Goal: Check status: Check status

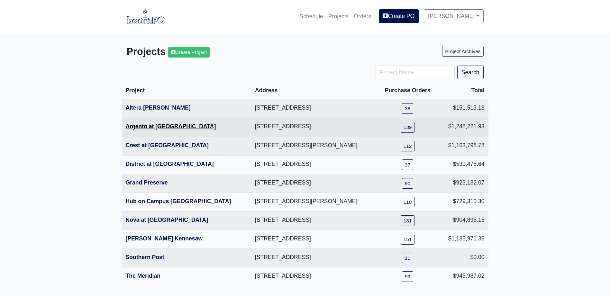
click at [163, 126] on link "Argento at [GEOGRAPHIC_DATA]" at bounding box center [171, 126] width 90 height 6
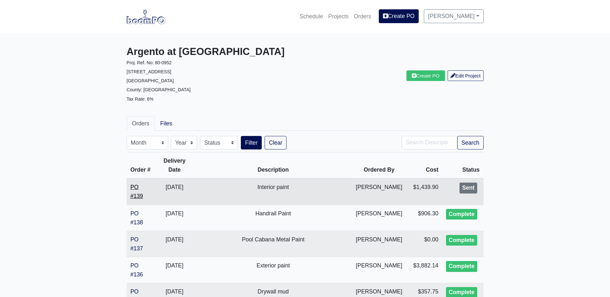
click at [136, 185] on link "PO #139" at bounding box center [137, 191] width 13 height 15
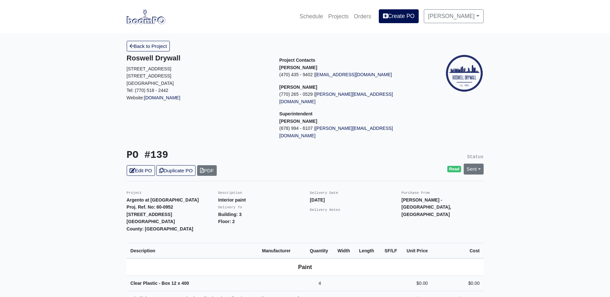
click at [146, 21] on img at bounding box center [146, 16] width 39 height 15
